Goal: Task Accomplishment & Management: Manage account settings

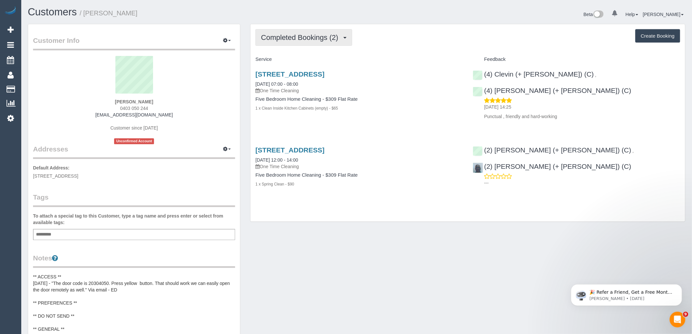
click at [318, 34] on span "Completed Bookings (2)" at bounding box center [301, 37] width 80 height 8
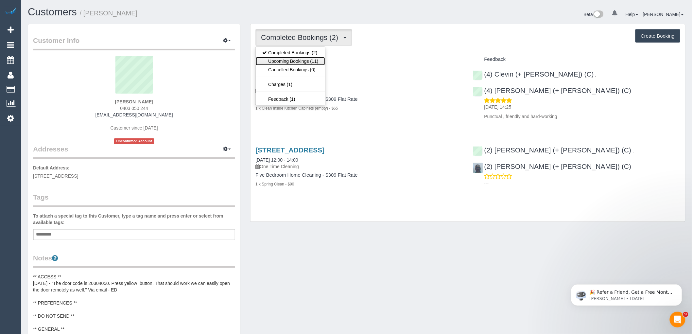
click at [311, 62] on link "Upcoming Bookings (11)" at bounding box center [290, 61] width 69 height 8
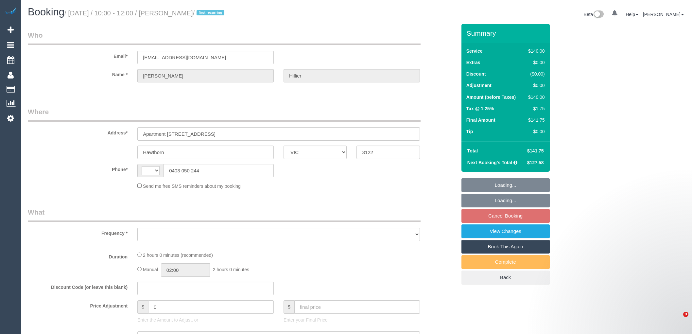
select select "VIC"
select select "string:AU"
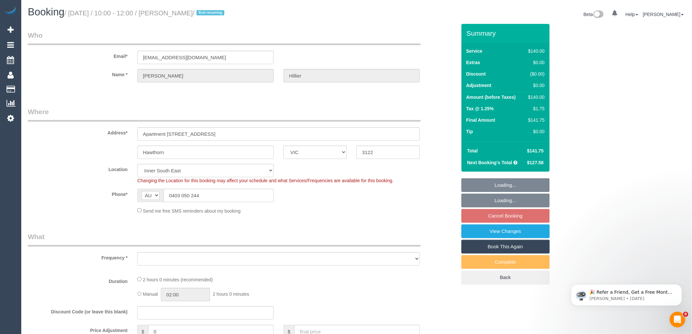
select select "object:531"
select select "spot3"
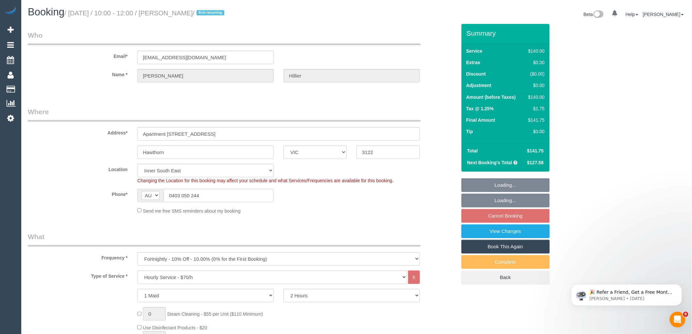
select select "number:27"
select select "number:14"
select select "number:18"
select select "number:22"
select select "number:35"
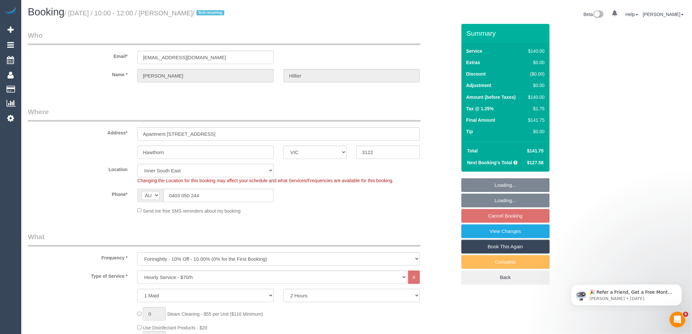
select select "number:26"
select select "object:1484"
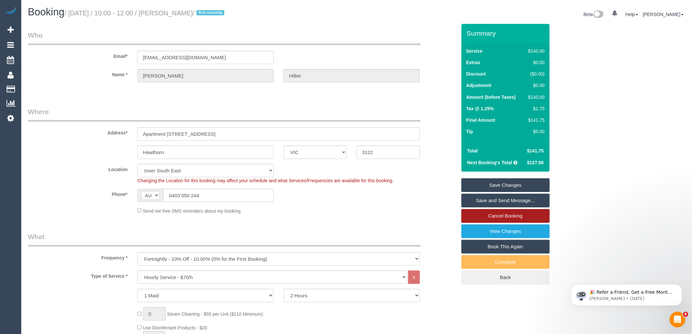
click at [510, 217] on link "Cancel Booking" at bounding box center [505, 216] width 88 height 14
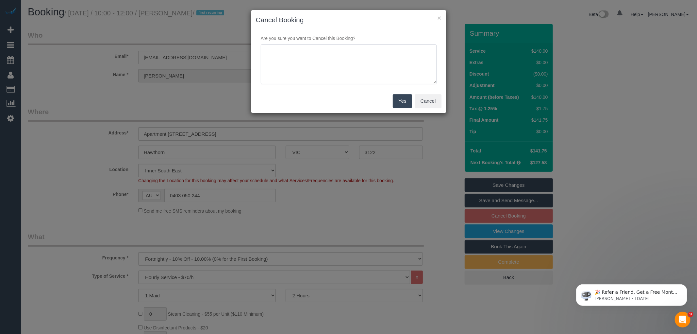
click at [387, 77] on textarea at bounding box center [349, 64] width 176 height 40
type textarea "Found a checper price with Jims cleaning via email VC"
click at [399, 102] on button "Yes" at bounding box center [402, 101] width 19 height 14
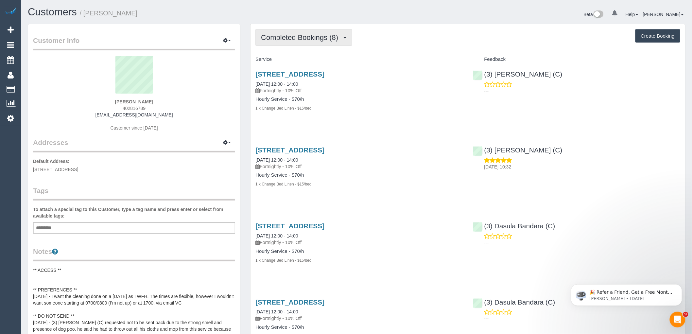
click at [292, 31] on button "Completed Bookings (8)" at bounding box center [303, 37] width 97 height 17
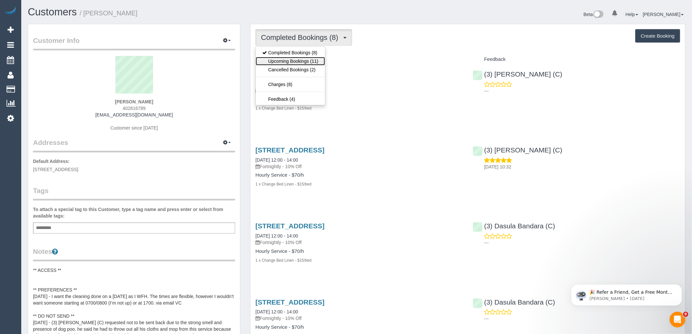
click at [290, 62] on link "Upcoming Bookings (11)" at bounding box center [290, 61] width 69 height 8
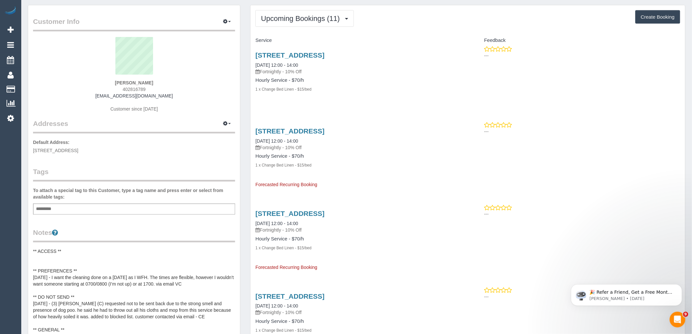
scroll to position [36, 0]
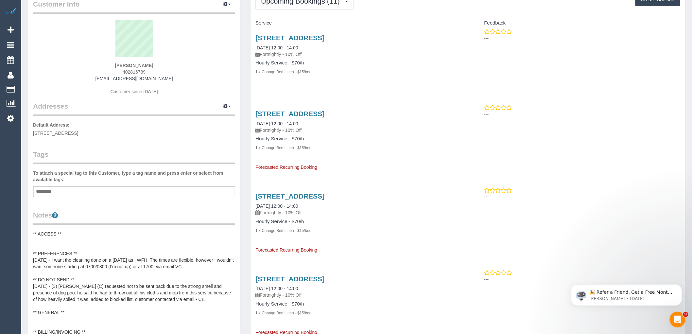
click at [109, 260] on pre "** ACCESS ** ** PREFERENCES ** 19/09/25 - I want the cleaning done on a Friday …" at bounding box center [134, 292] width 202 height 124
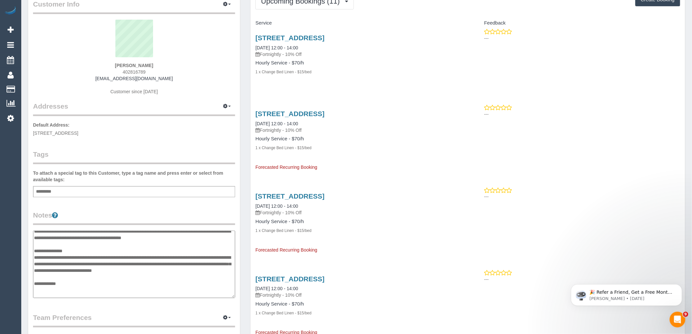
scroll to position [0, 0]
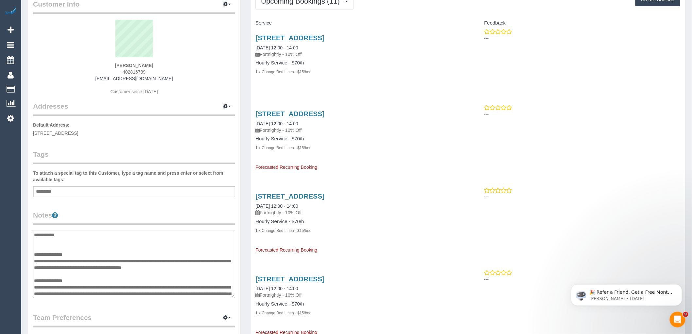
drag, startPoint x: 195, startPoint y: 260, endPoint x: 154, endPoint y: 259, distance: 41.2
click at [154, 259] on textarea "**********" at bounding box center [134, 263] width 202 height 67
click at [100, 254] on textarea "**********" at bounding box center [134, 263] width 202 height 67
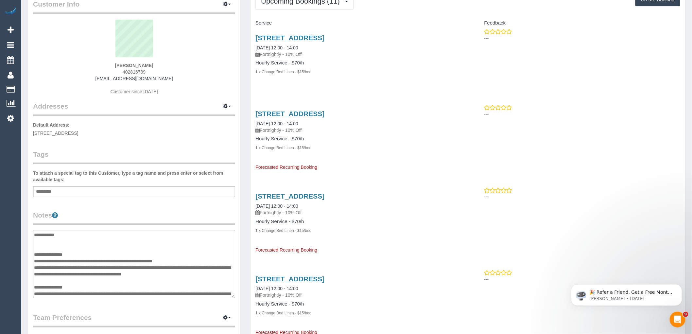
type textarea "**********"
click at [99, 217] on legend "Notes" at bounding box center [134, 217] width 202 height 15
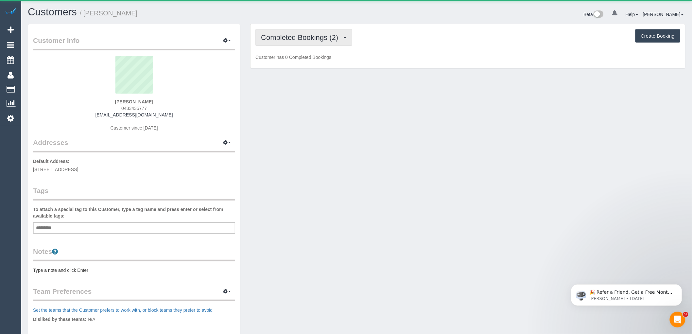
click at [303, 37] on span "Completed Bookings (2)" at bounding box center [301, 37] width 80 height 8
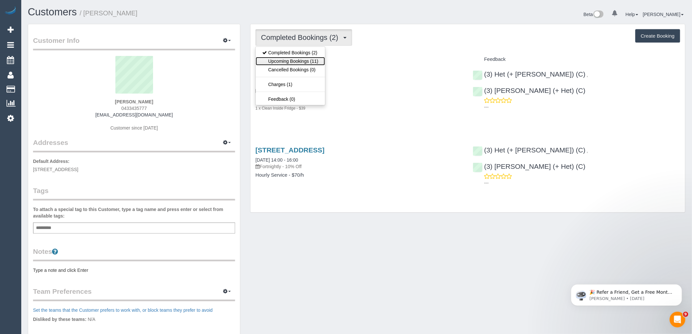
click at [312, 61] on link "Upcoming Bookings (11)" at bounding box center [290, 61] width 69 height 8
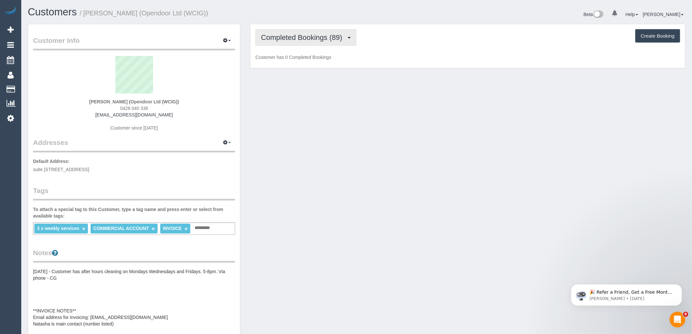
click at [322, 35] on span "Completed Bookings (89)" at bounding box center [303, 37] width 84 height 8
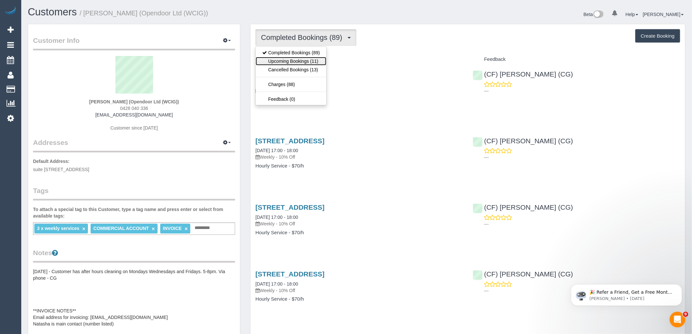
click at [319, 62] on link "Upcoming Bookings (11)" at bounding box center [291, 61] width 71 height 8
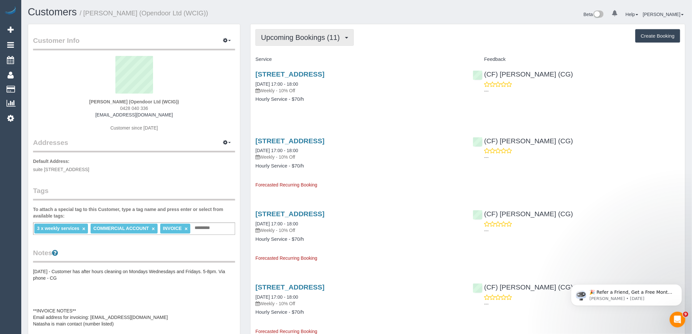
click at [298, 42] on button "Upcoming Bookings (11)" at bounding box center [304, 37] width 98 height 17
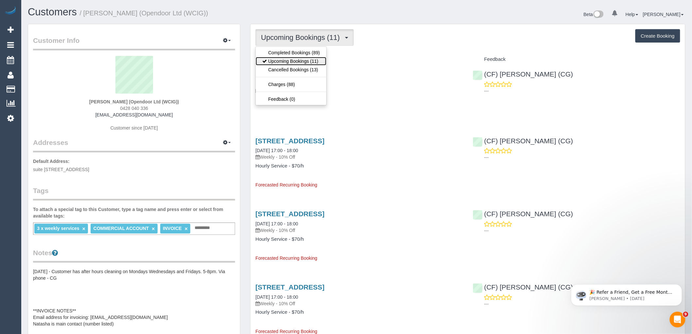
click at [302, 61] on link "Upcoming Bookings (11)" at bounding box center [291, 61] width 71 height 8
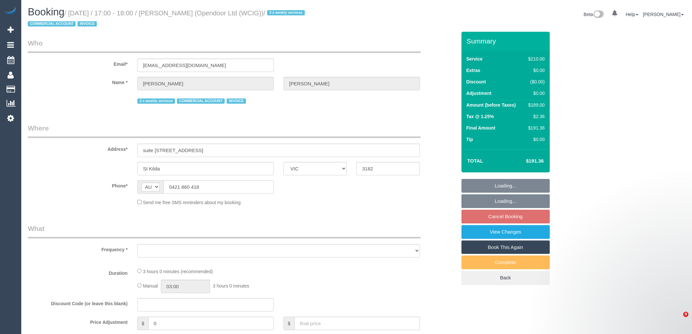
select select "VIC"
select select "object:529"
select select "number:28"
select select "number:14"
select select "number:20"
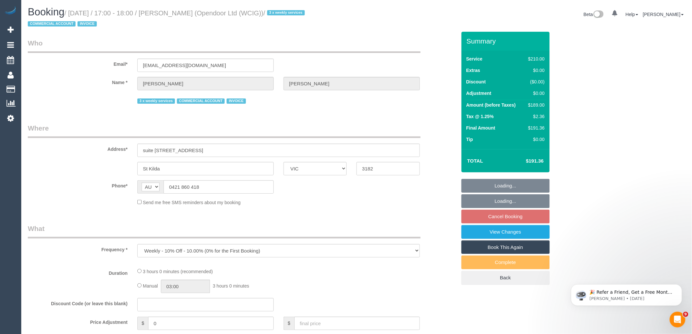
select select "number:25"
select select "number:35"
select select "180"
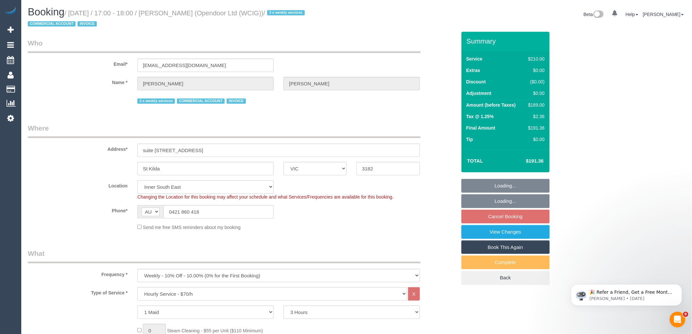
select select "object:1495"
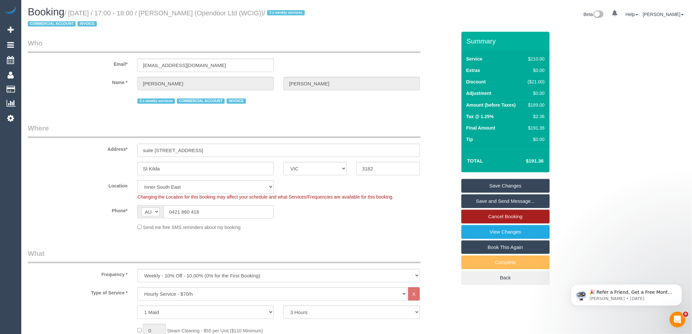
click at [505, 217] on link "Cancel Booking" at bounding box center [505, 217] width 88 height 14
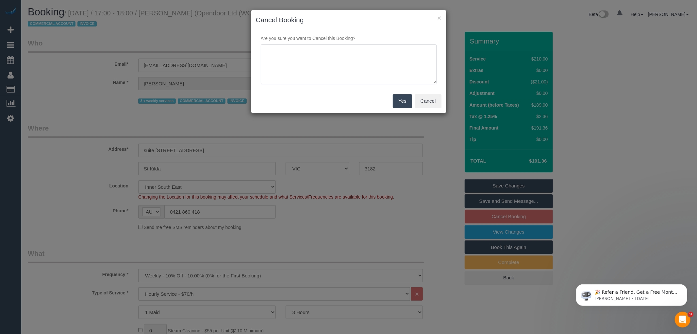
click at [342, 66] on textarea at bounding box center [349, 64] width 176 height 40
paste textarea "Hi Maid to Clean team, We will be closing this office and request the weekly cl…"
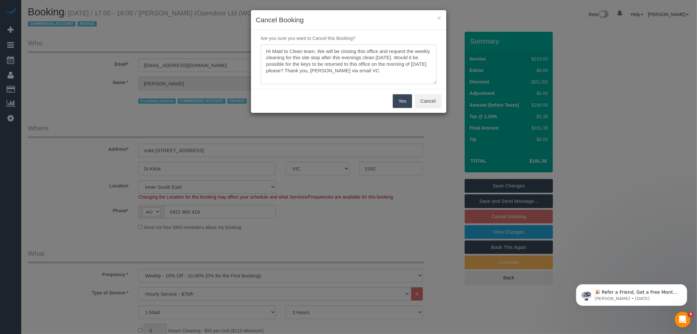
type textarea "Hi Maid to Clean team, We will be closing this office and request the weekly cl…"
click at [404, 99] on button "Yes" at bounding box center [402, 101] width 19 height 14
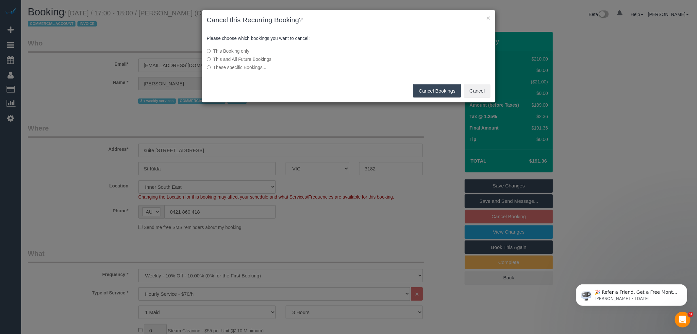
click at [252, 56] on label "This and All Future Bookings" at bounding box center [300, 59] width 186 height 7
click at [441, 90] on button "Cancel Bookings" at bounding box center [437, 91] width 48 height 14
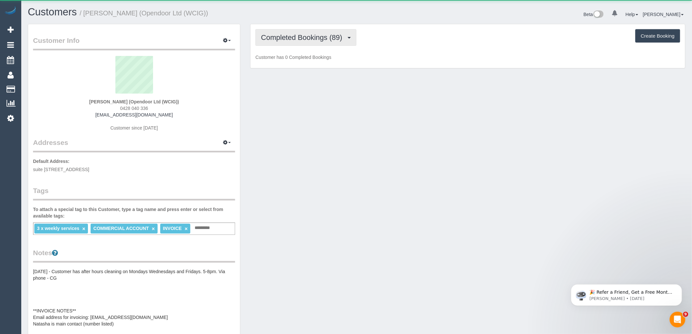
click at [324, 40] on span "Completed Bookings (89)" at bounding box center [303, 37] width 84 height 8
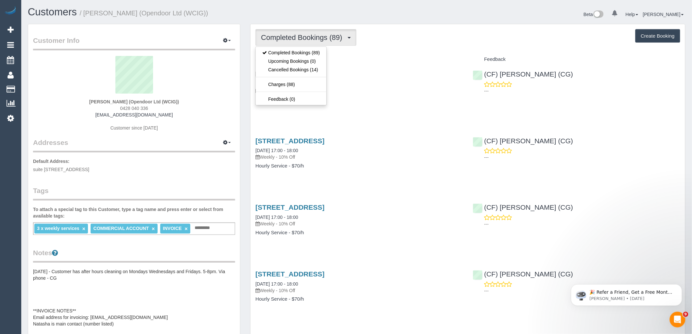
click at [324, 72] on link "Suite 205/22-28 St Kilda Road, St Kilda, VIC 3182" at bounding box center [289, 74] width 69 height 8
click at [312, 38] on span "Completed Bookings (89)" at bounding box center [303, 37] width 84 height 8
click at [377, 38] on div "Completed Bookings (89) Completed Bookings (89) Upcoming Bookings (0) Cancelled…" at bounding box center [467, 37] width 425 height 17
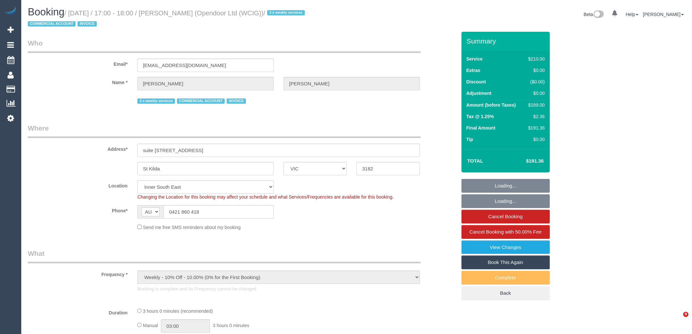
select select "VIC"
select select "object:1344"
select select "180"
select select "number:28"
select select "number:14"
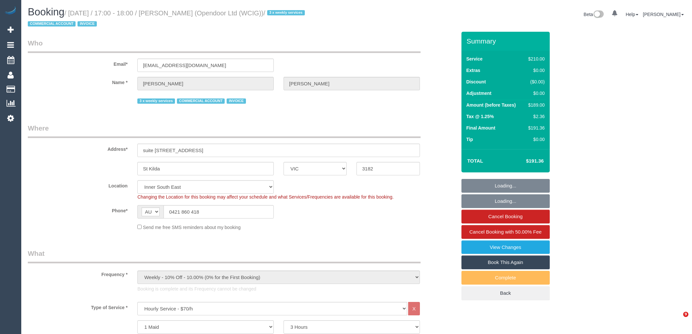
select select "number:20"
select select "number:25"
select select "number:35"
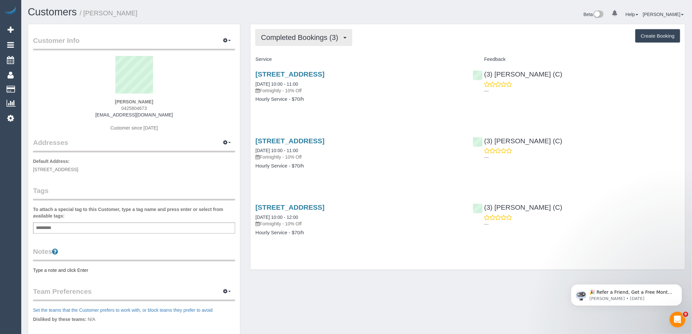
click at [305, 31] on button "Completed Bookings (3)" at bounding box center [303, 37] width 97 height 17
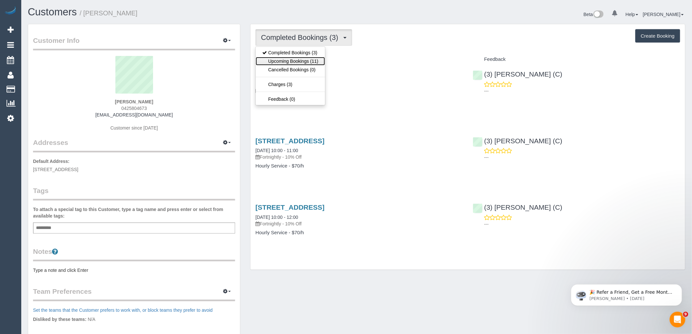
click at [301, 60] on link "Upcoming Bookings (11)" at bounding box center [290, 61] width 69 height 8
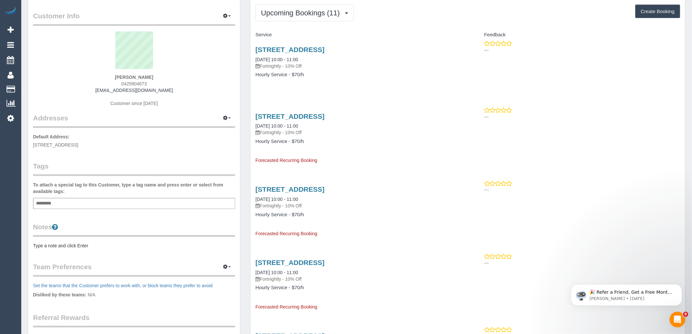
scroll to position [36, 0]
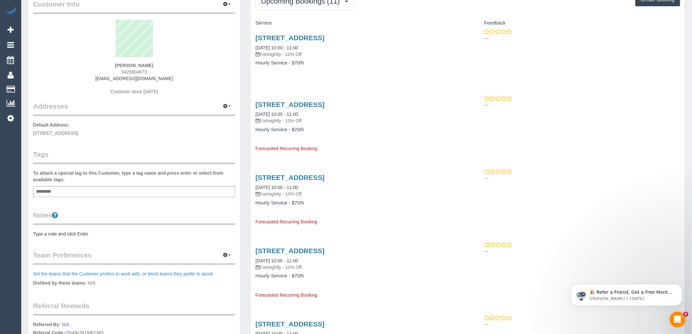
click at [64, 230] on pre "Type a note and click Enter" at bounding box center [134, 233] width 202 height 7
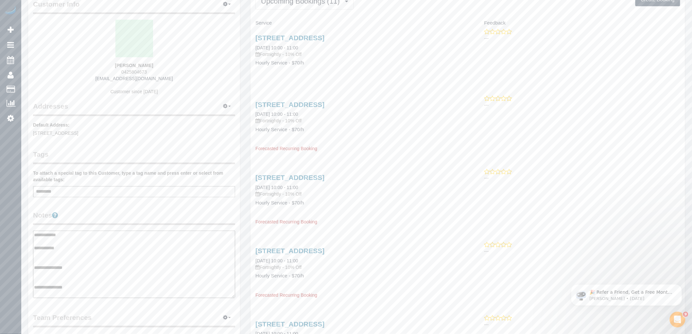
click at [54, 274] on textarea "**********" at bounding box center [134, 263] width 202 height 67
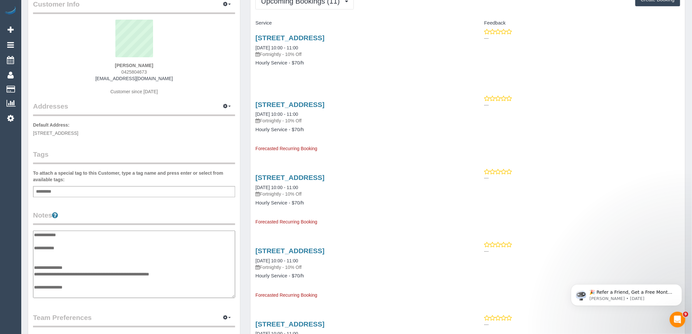
type textarea "**********"
click at [96, 188] on div "Add a tag" at bounding box center [134, 191] width 202 height 11
